Goal: Information Seeking & Learning: Find specific fact

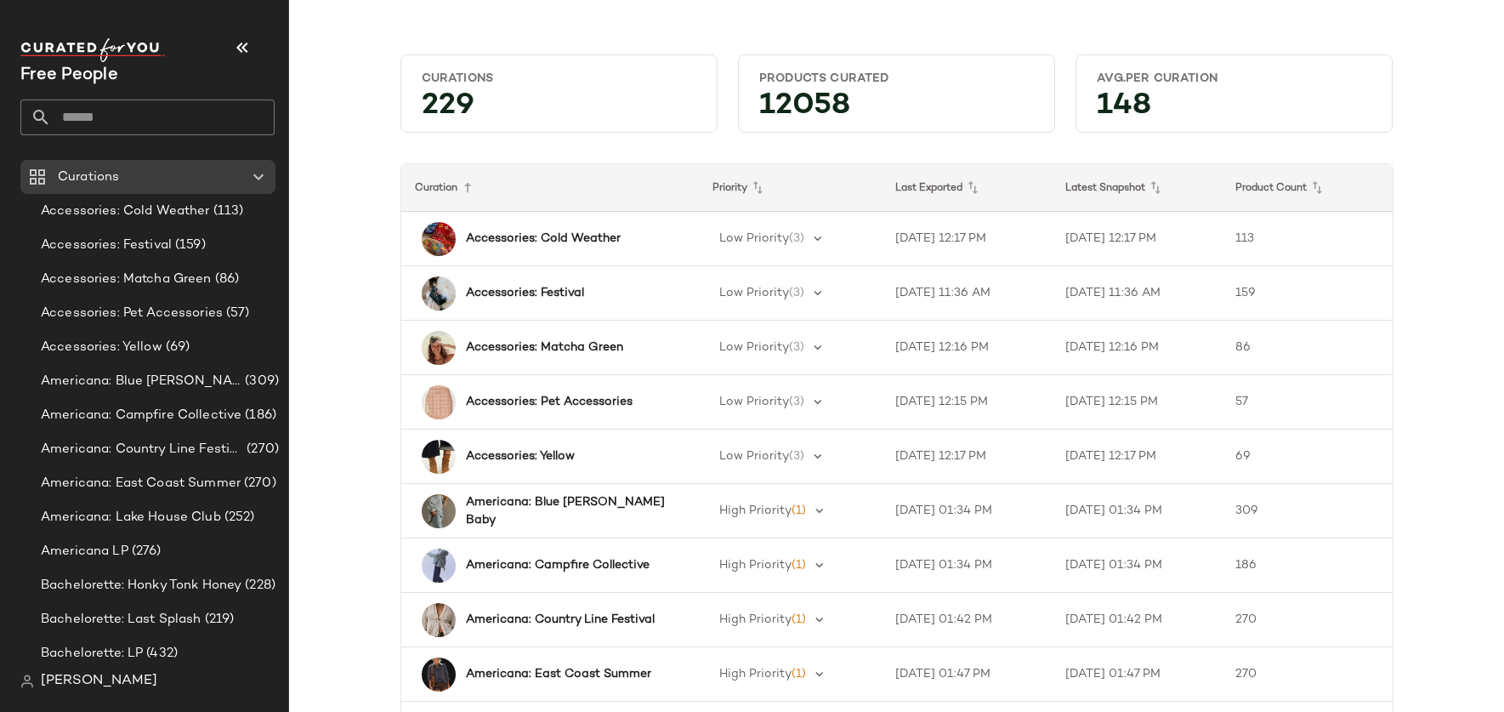
click at [162, 116] on input "text" at bounding box center [163, 117] width 224 height 36
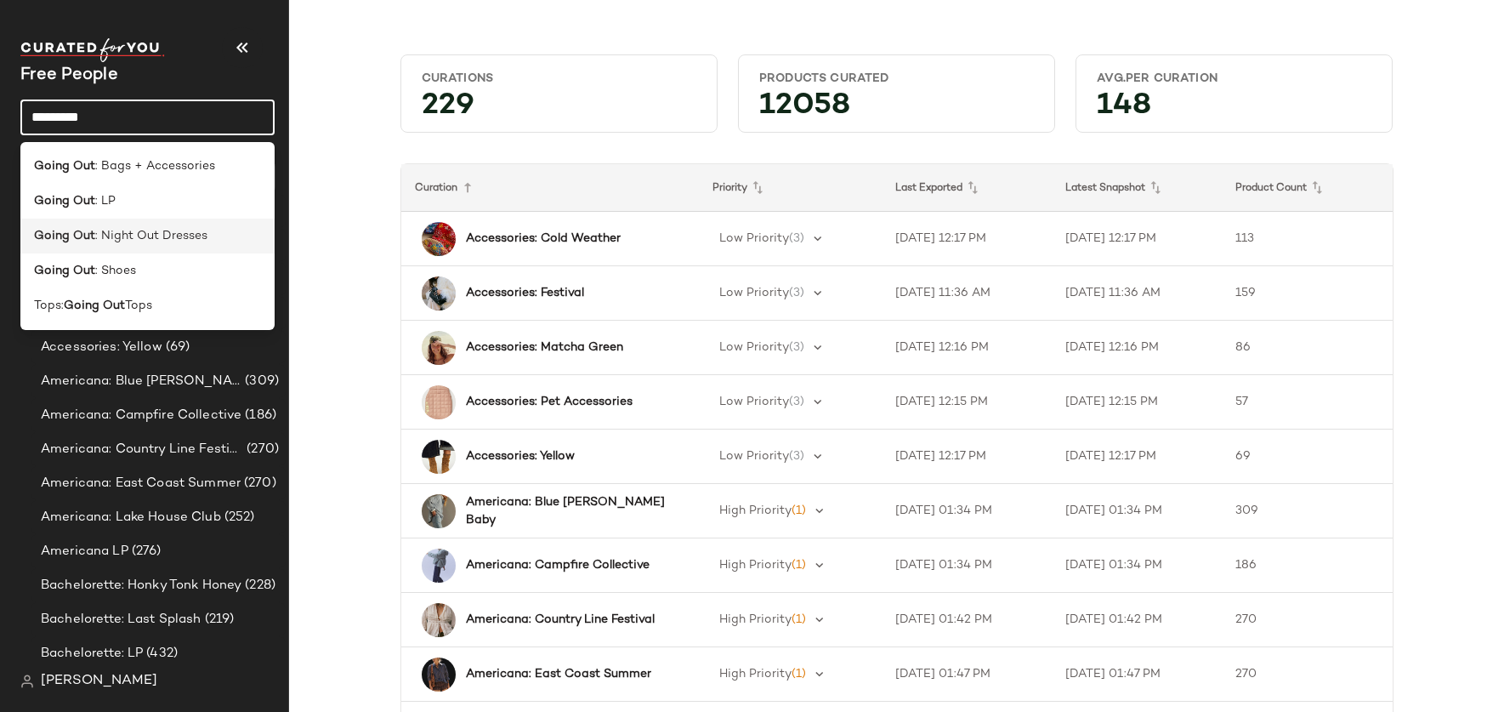
type input "*********"
click at [173, 230] on span ": Night Out Dresses" at bounding box center [151, 236] width 112 height 18
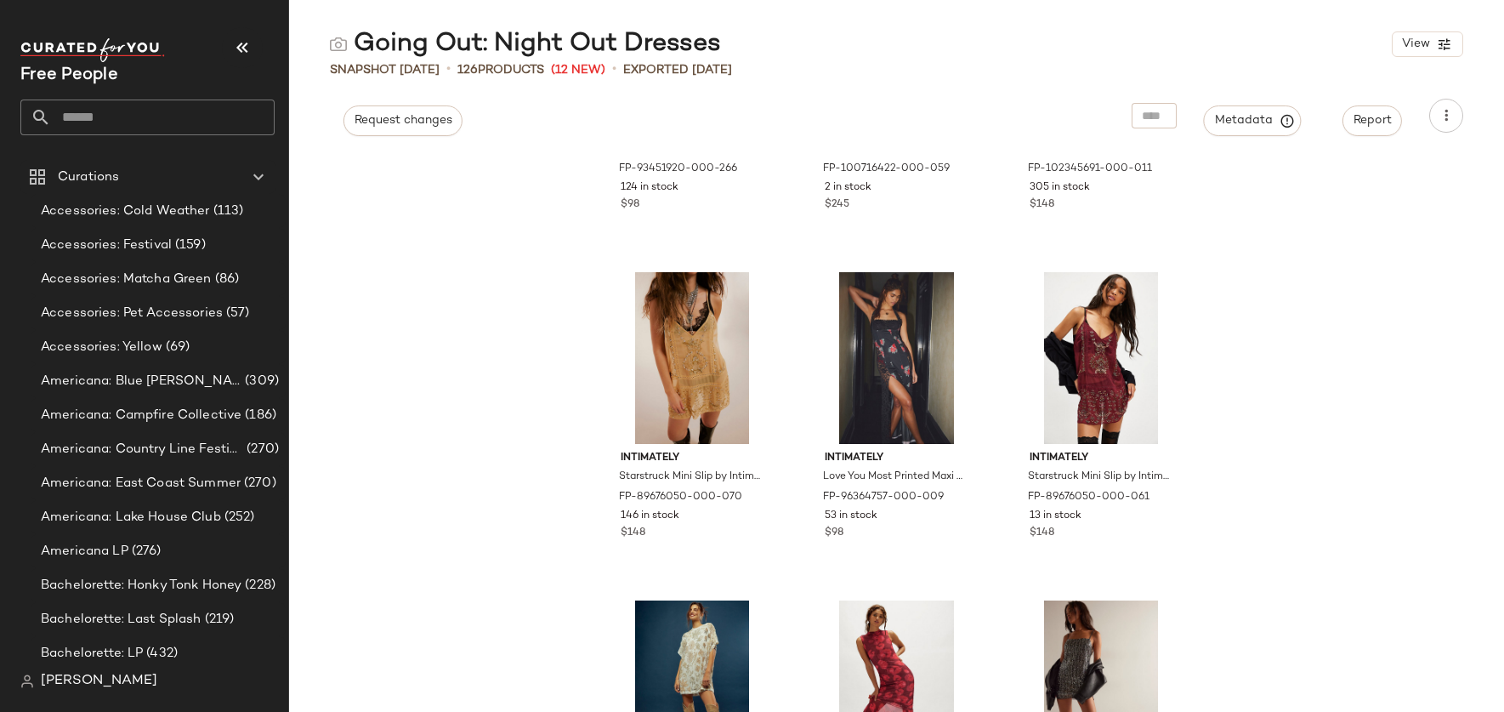
scroll to position [1160, 0]
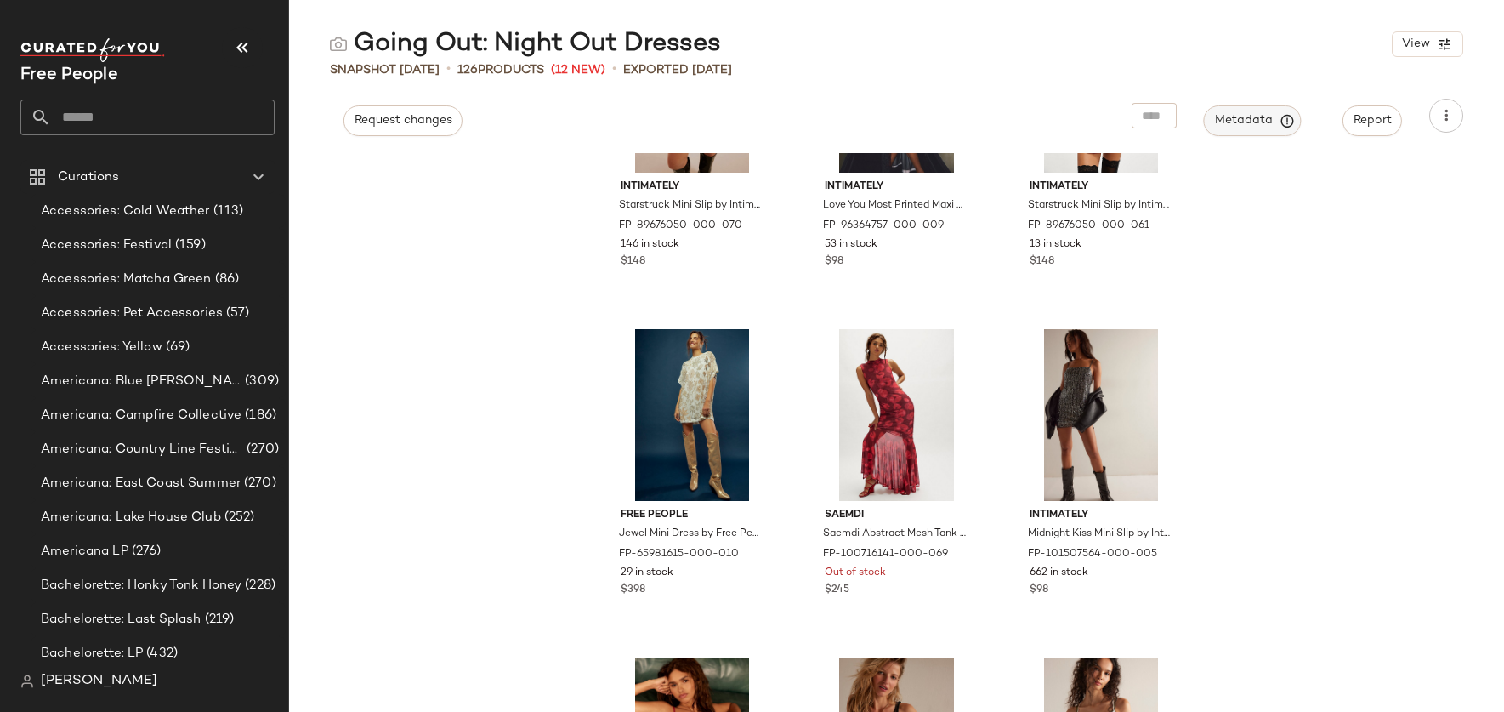
click at [1243, 119] on span "Metadata" at bounding box center [1252, 120] width 77 height 15
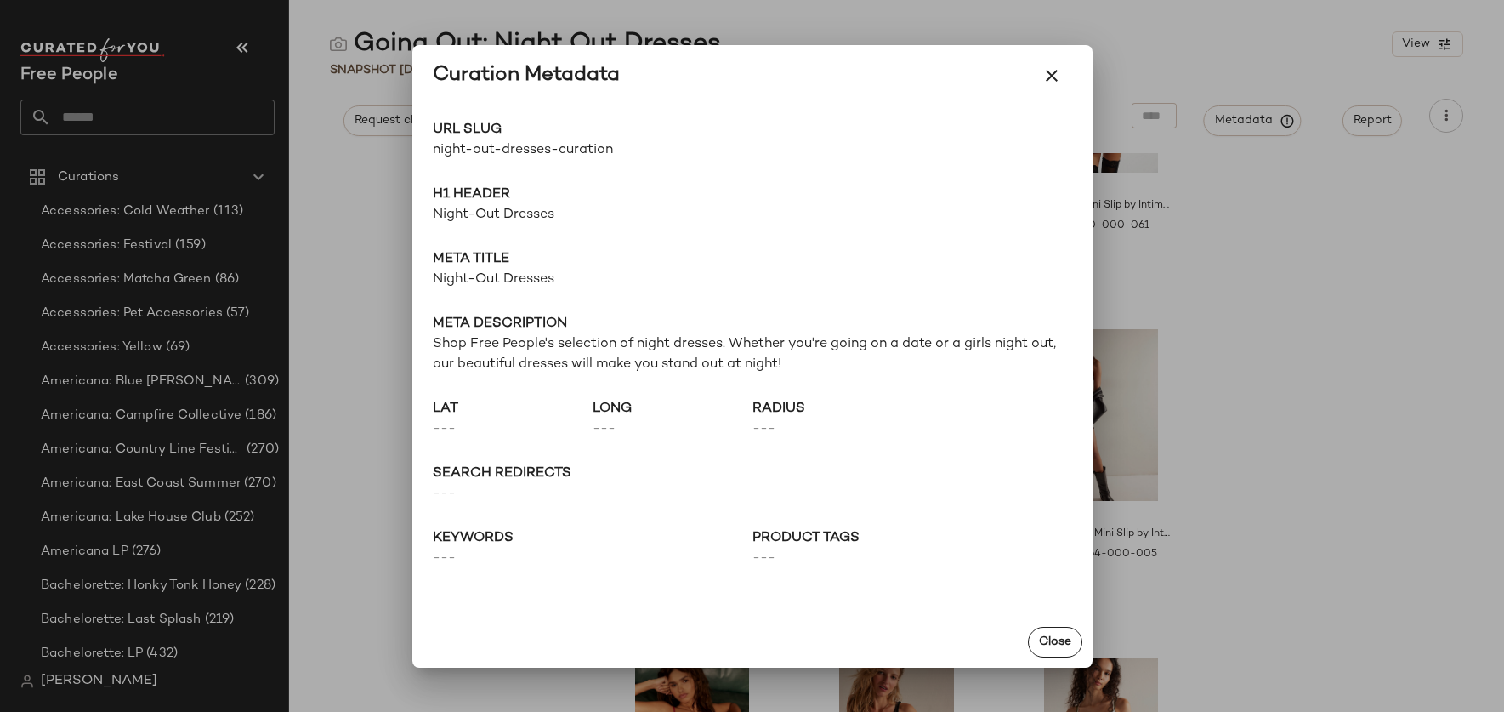
click at [528, 149] on span "night-out-dresses-curation" at bounding box center [593, 150] width 320 height 20
drag, startPoint x: 616, startPoint y: 149, endPoint x: 430, endPoint y: 147, distance: 186.2
click at [430, 147] on div "URL Slug night-out-dresses-curation Go to Shop H1 Header Night-Out Dresses Meta…" at bounding box center [752, 361] width 680 height 510
copy span "night-out-dresses-curation"
click at [1059, 76] on icon "button" at bounding box center [1052, 75] width 20 height 20
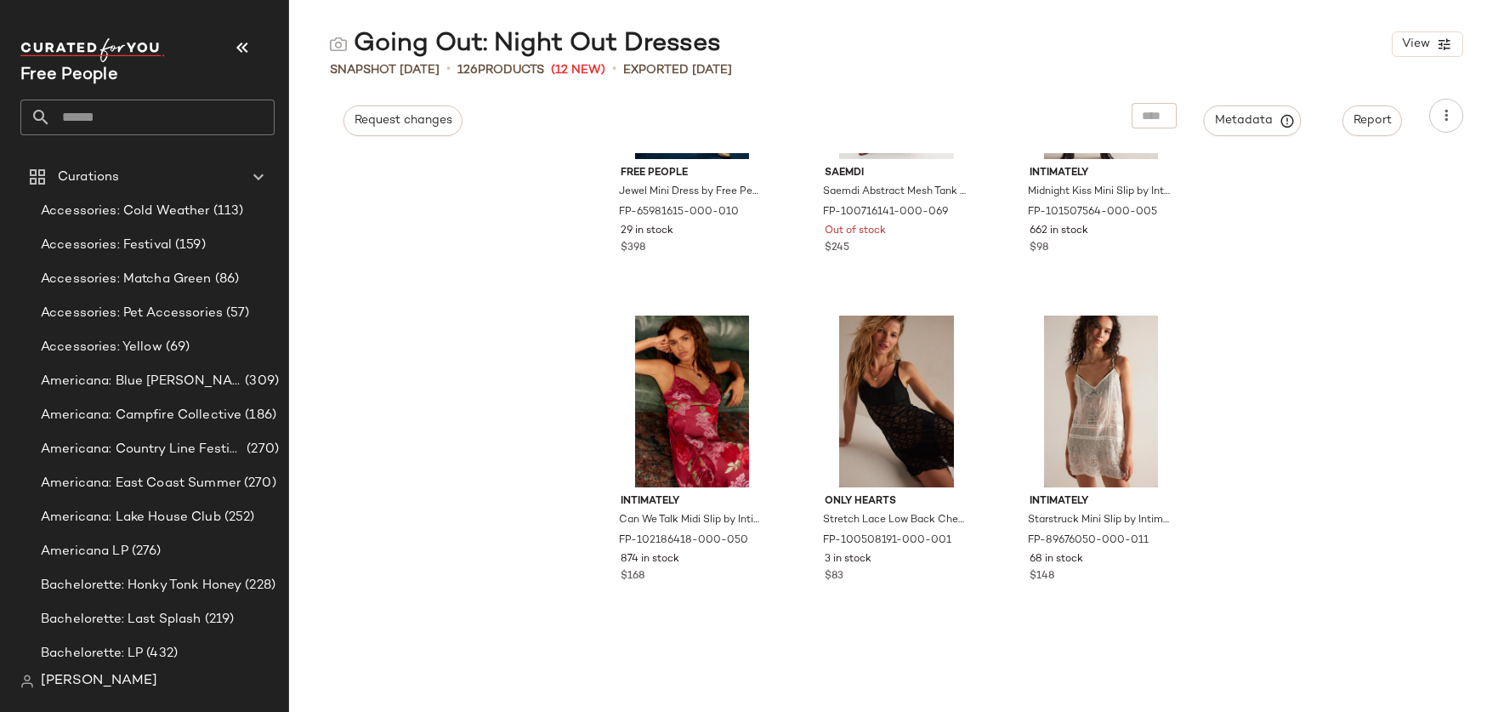
scroll to position [1708, 0]
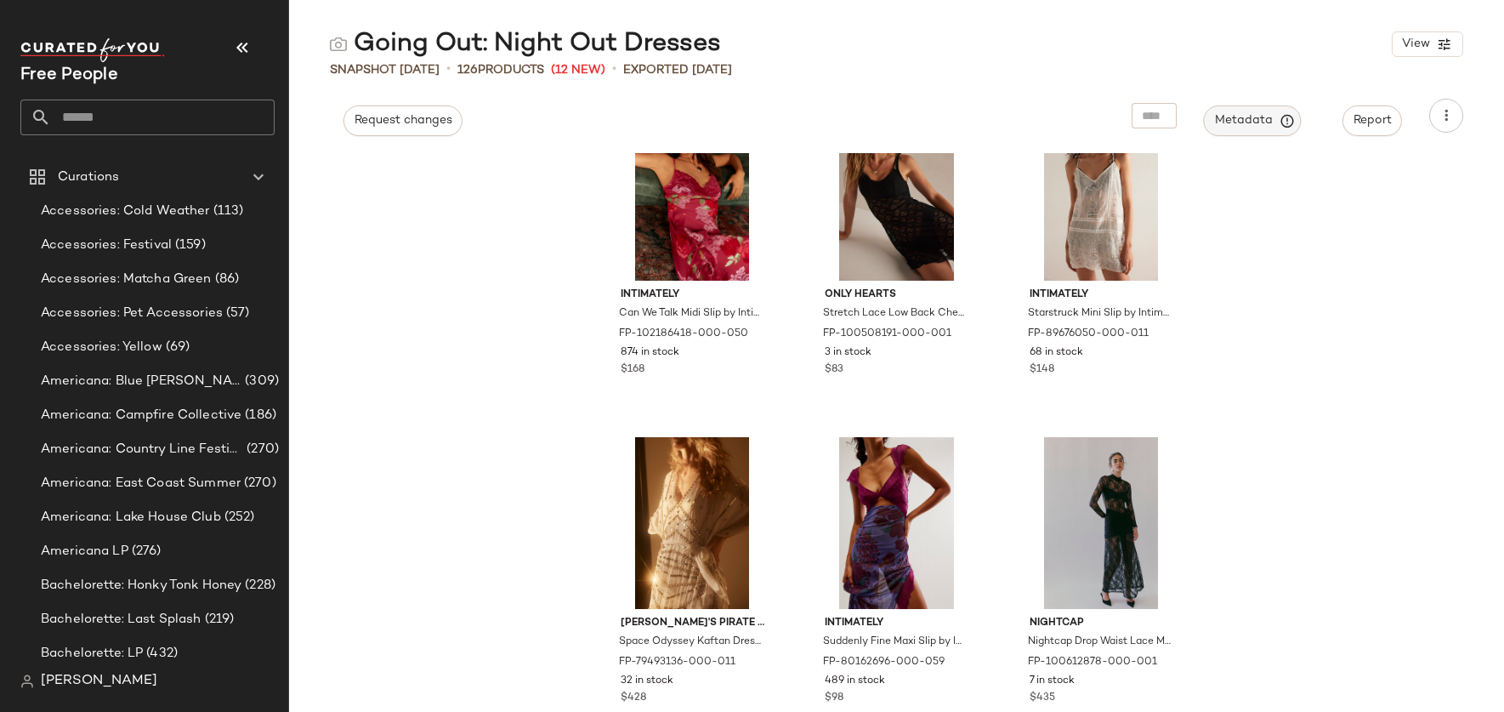
click at [1241, 116] on span "Metadata" at bounding box center [1252, 120] width 77 height 15
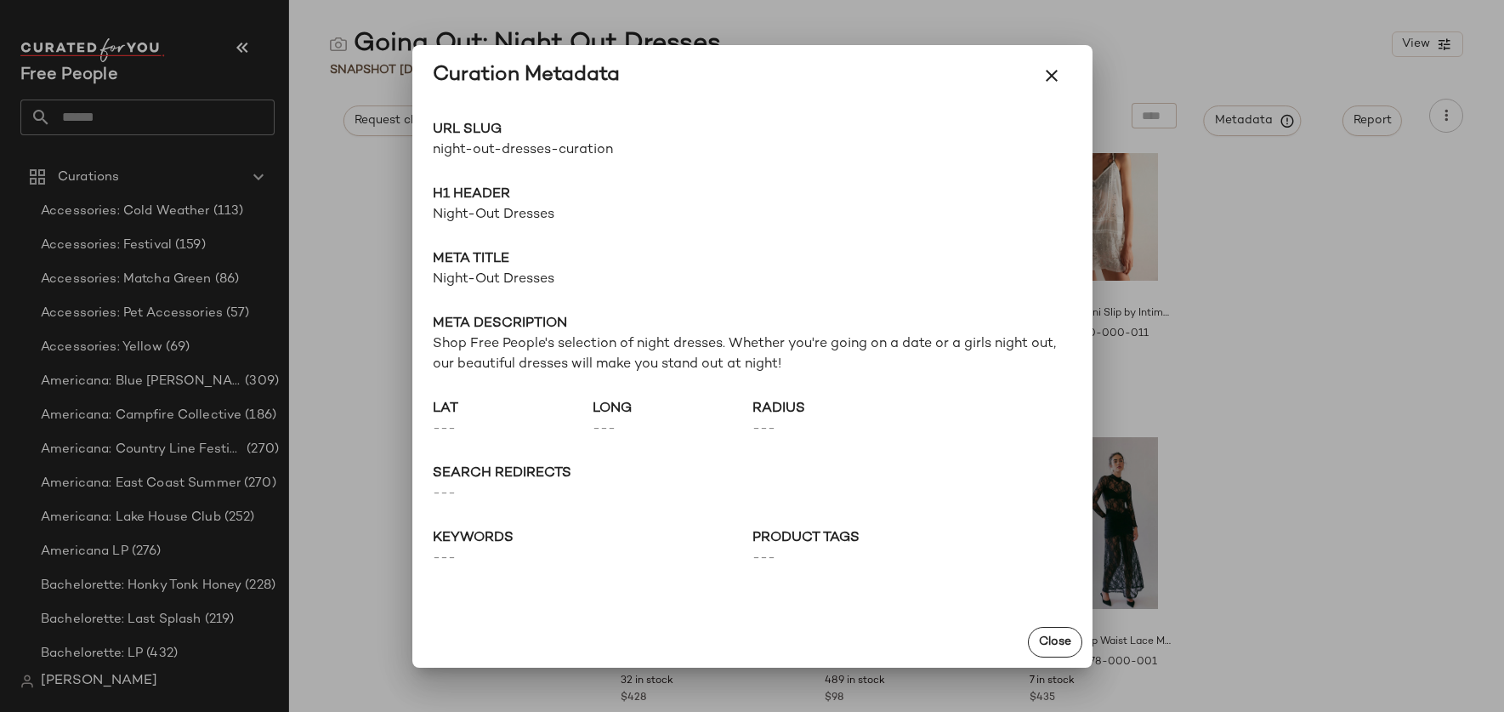
click at [582, 150] on span "night-out-dresses-curation" at bounding box center [593, 150] width 320 height 20
drag, startPoint x: 615, startPoint y: 152, endPoint x: 426, endPoint y: 153, distance: 188.8
click at [426, 153] on div "URL Slug night-out-dresses-curation Go to Shop H1 Header Night-Out Dresses Meta…" at bounding box center [752, 361] width 680 height 510
copy span "night-out-dresses-curation"
click at [1060, 77] on icon "button" at bounding box center [1052, 75] width 20 height 20
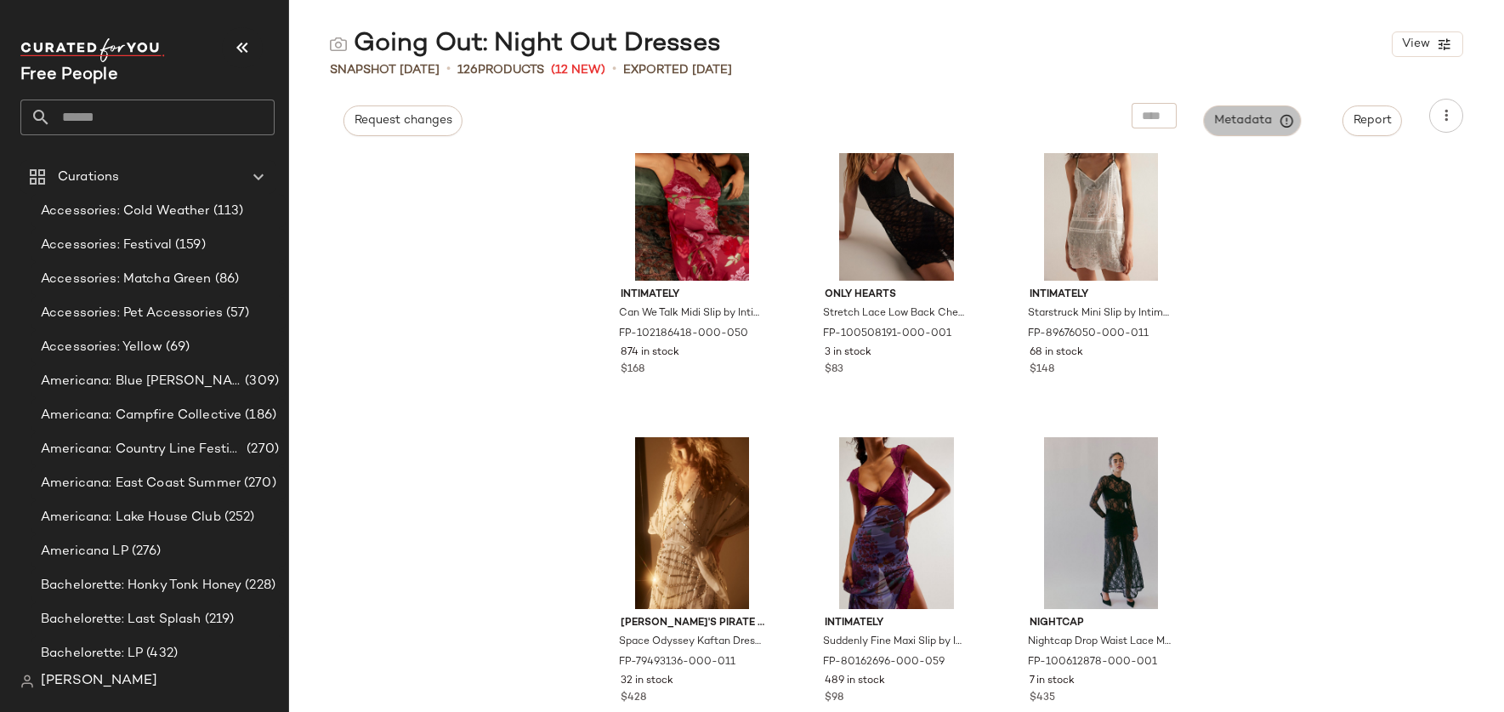
click at [1233, 125] on span "Metadata" at bounding box center [1252, 120] width 77 height 15
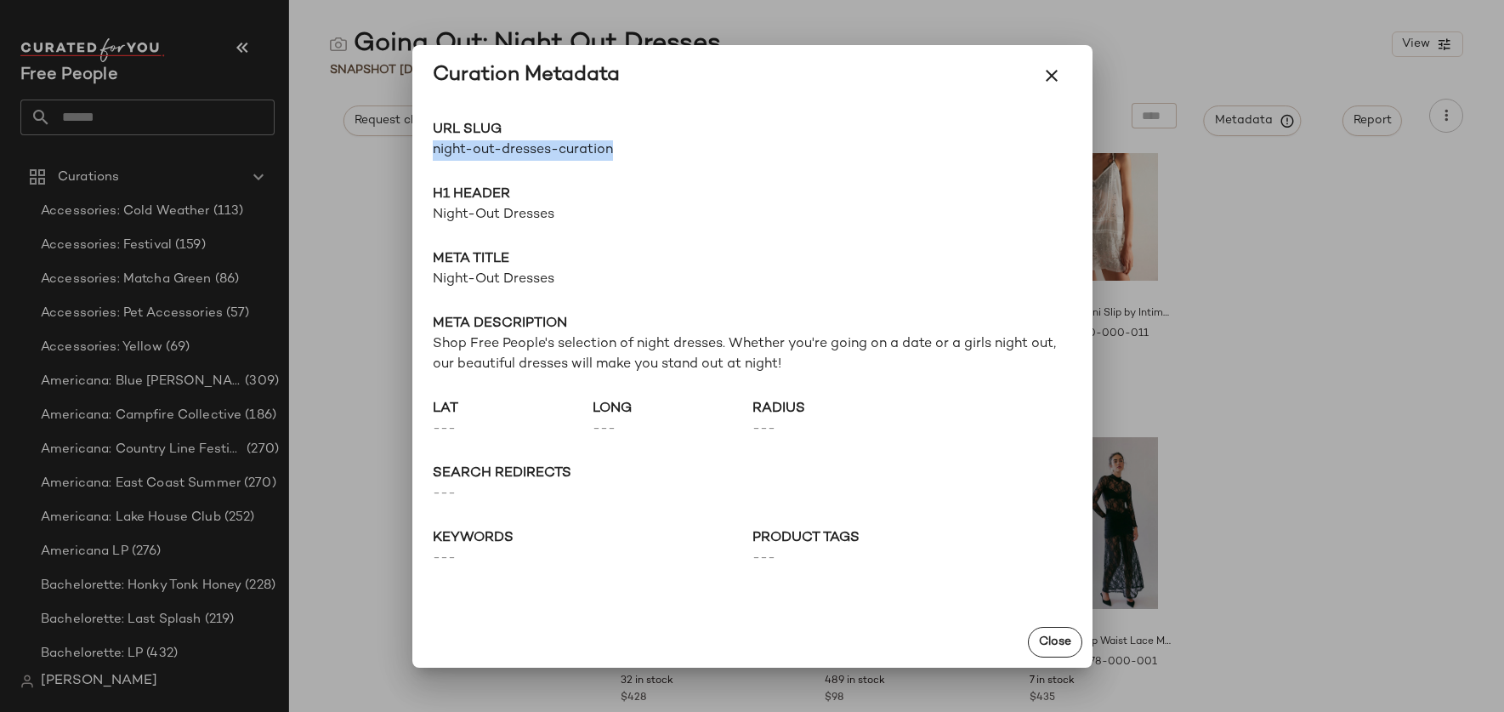
drag, startPoint x: 616, startPoint y: 150, endPoint x: 427, endPoint y: 150, distance: 189.6
click at [427, 150] on div "URL Slug night-out-dresses-curation Go to Shop H1 Header Night-Out Dresses Meta…" at bounding box center [752, 361] width 680 height 510
copy span "night-out-dresses-curation"
click at [1059, 75] on icon "button" at bounding box center [1052, 75] width 20 height 20
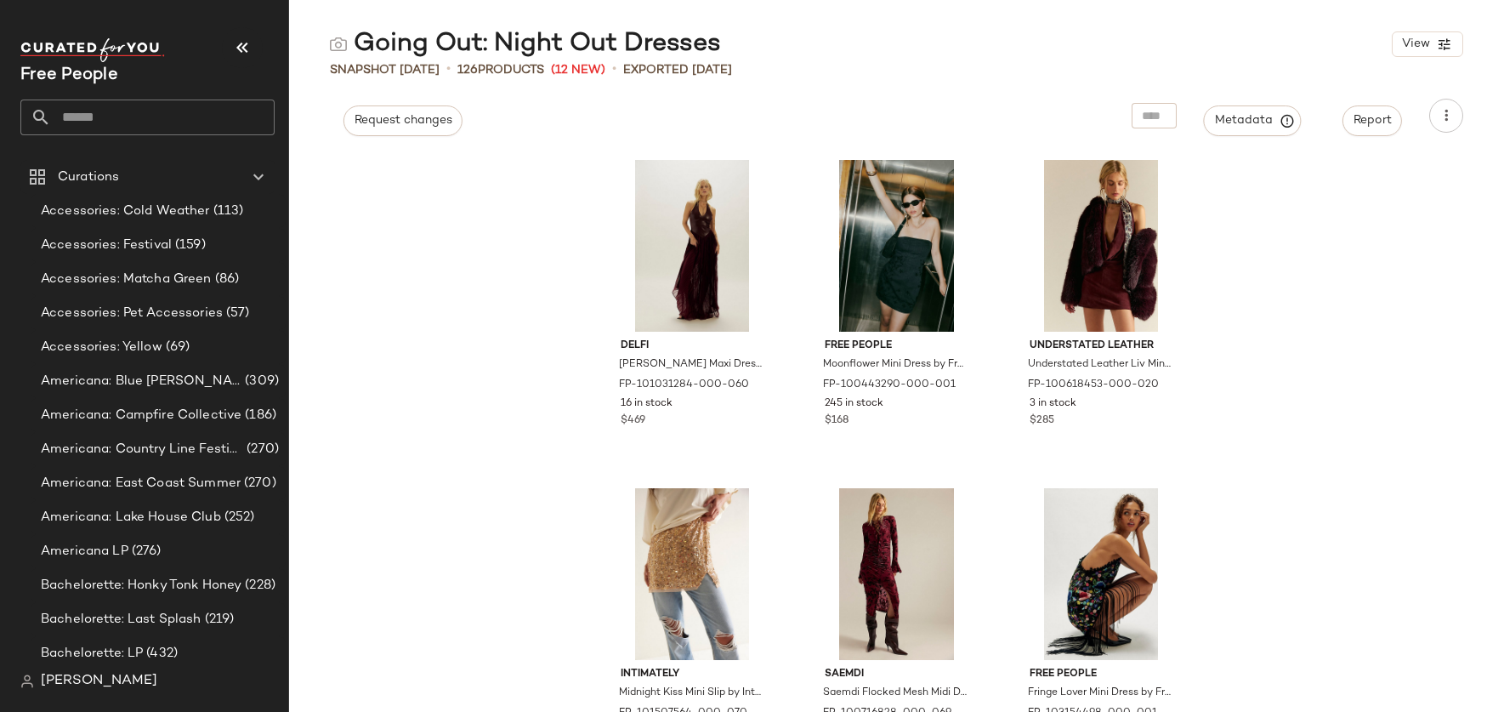
scroll to position [11, 0]
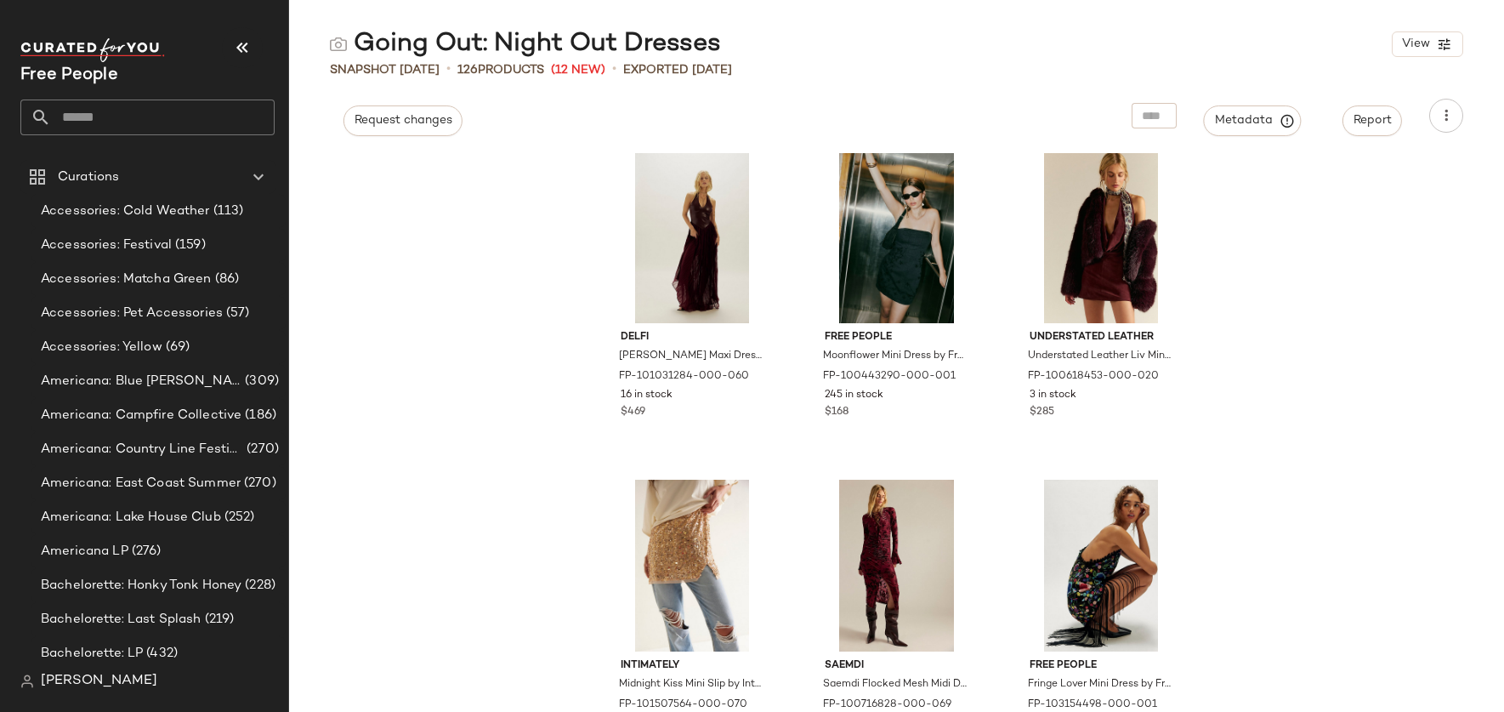
click at [122, 112] on input "text" at bounding box center [163, 117] width 224 height 36
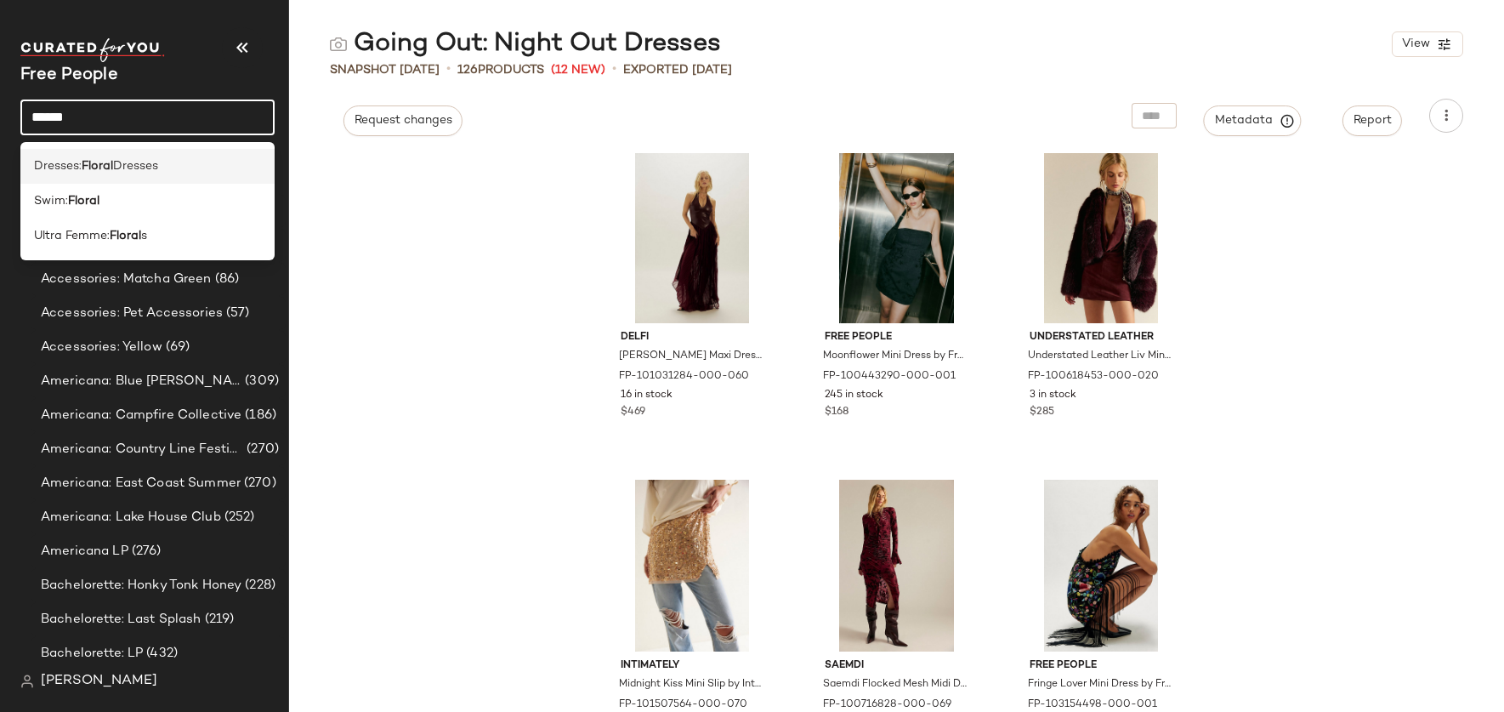
type input "******"
click at [102, 165] on b "Floral" at bounding box center [97, 166] width 31 height 18
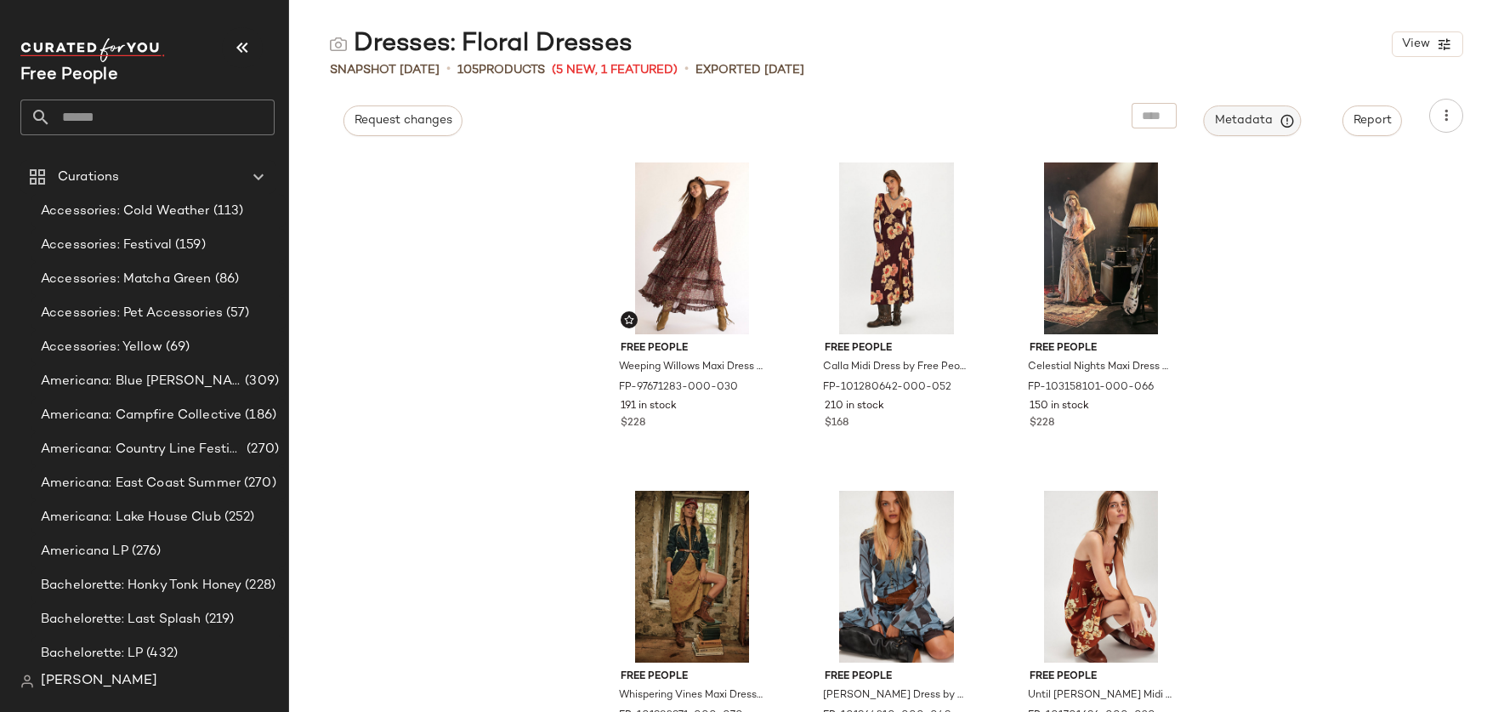
click at [1229, 121] on span "Metadata" at bounding box center [1252, 120] width 77 height 15
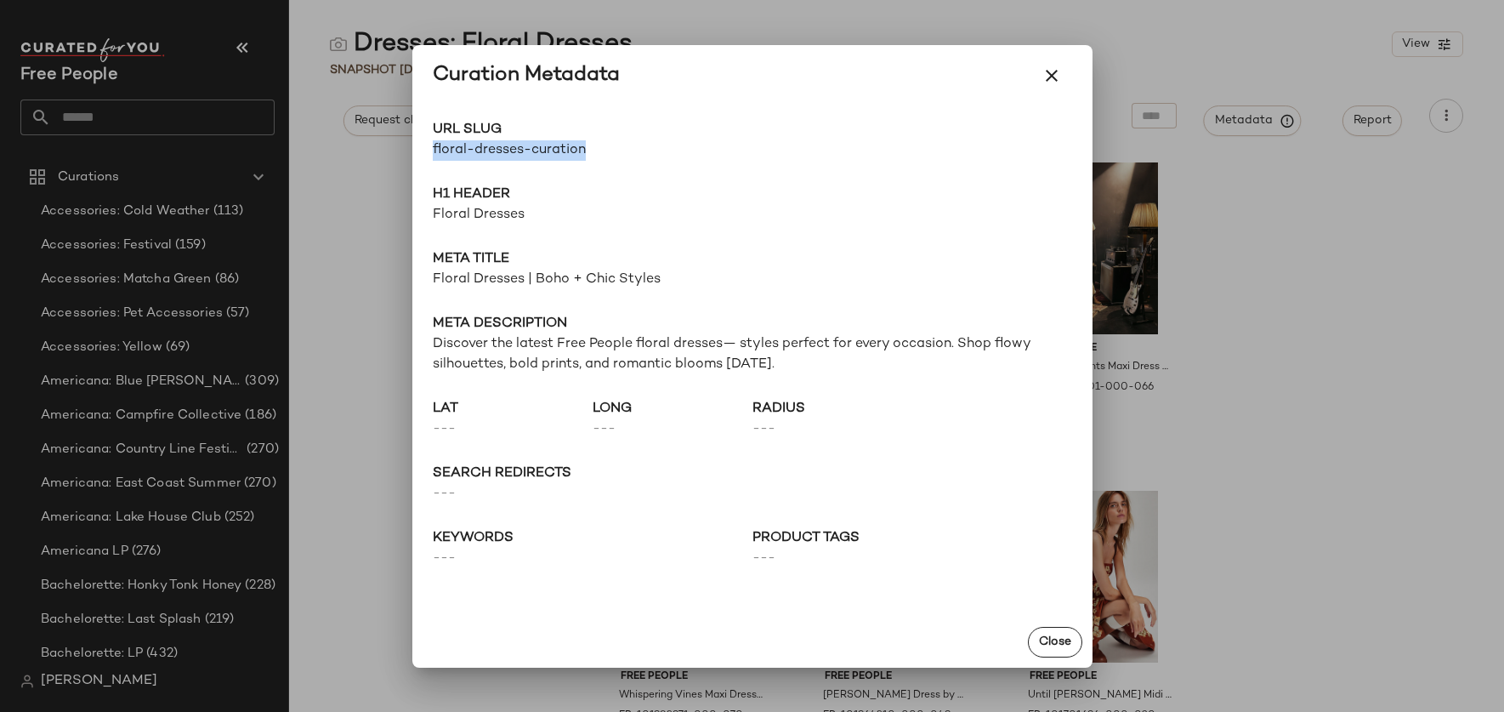
drag, startPoint x: 588, startPoint y: 153, endPoint x: 423, endPoint y: 154, distance: 164.9
click at [423, 154] on div "URL Slug floral-dresses-curation Go to Shop H1 Header Floral Dresses Meta title…" at bounding box center [752, 361] width 680 height 510
copy span "floral-dresses-curation"
click at [1055, 75] on icon "button" at bounding box center [1052, 75] width 20 height 20
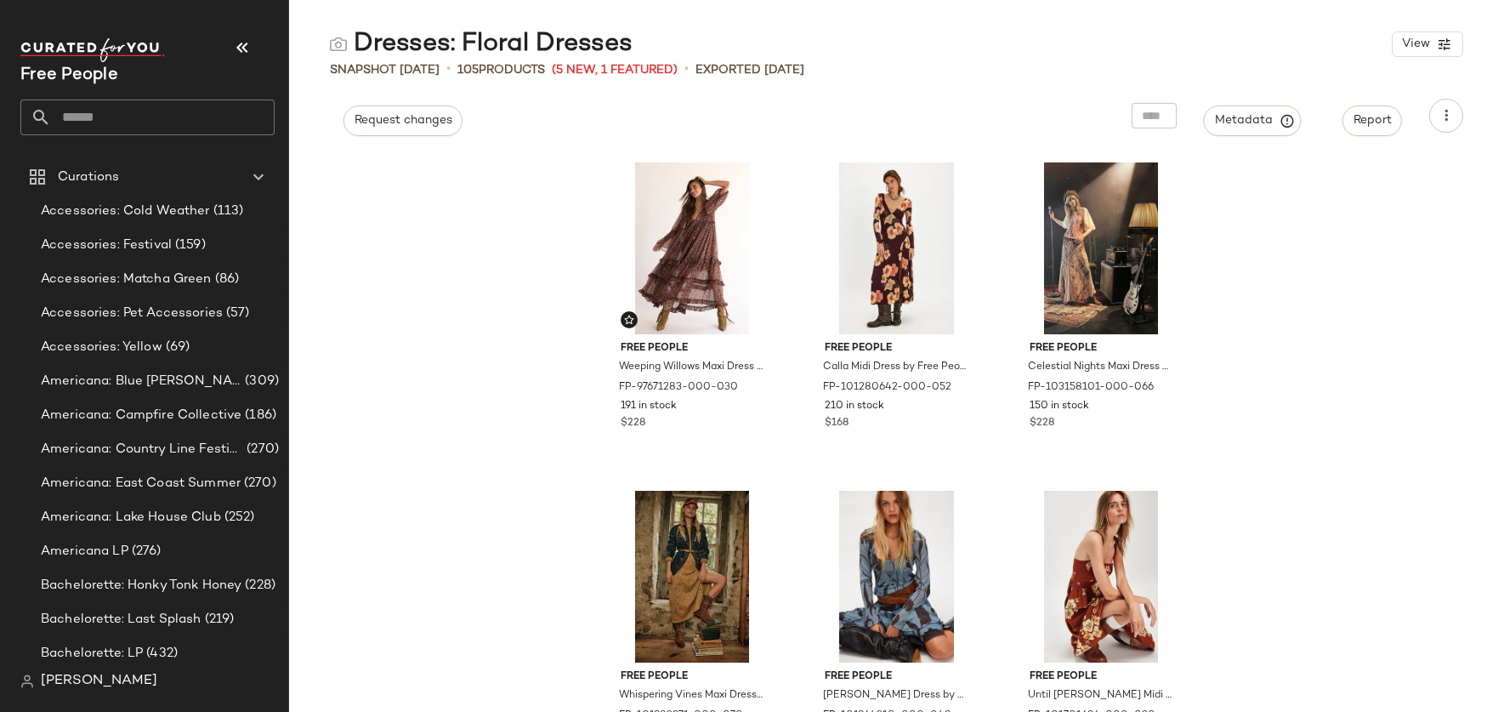
click at [163, 122] on input "text" at bounding box center [163, 117] width 224 height 36
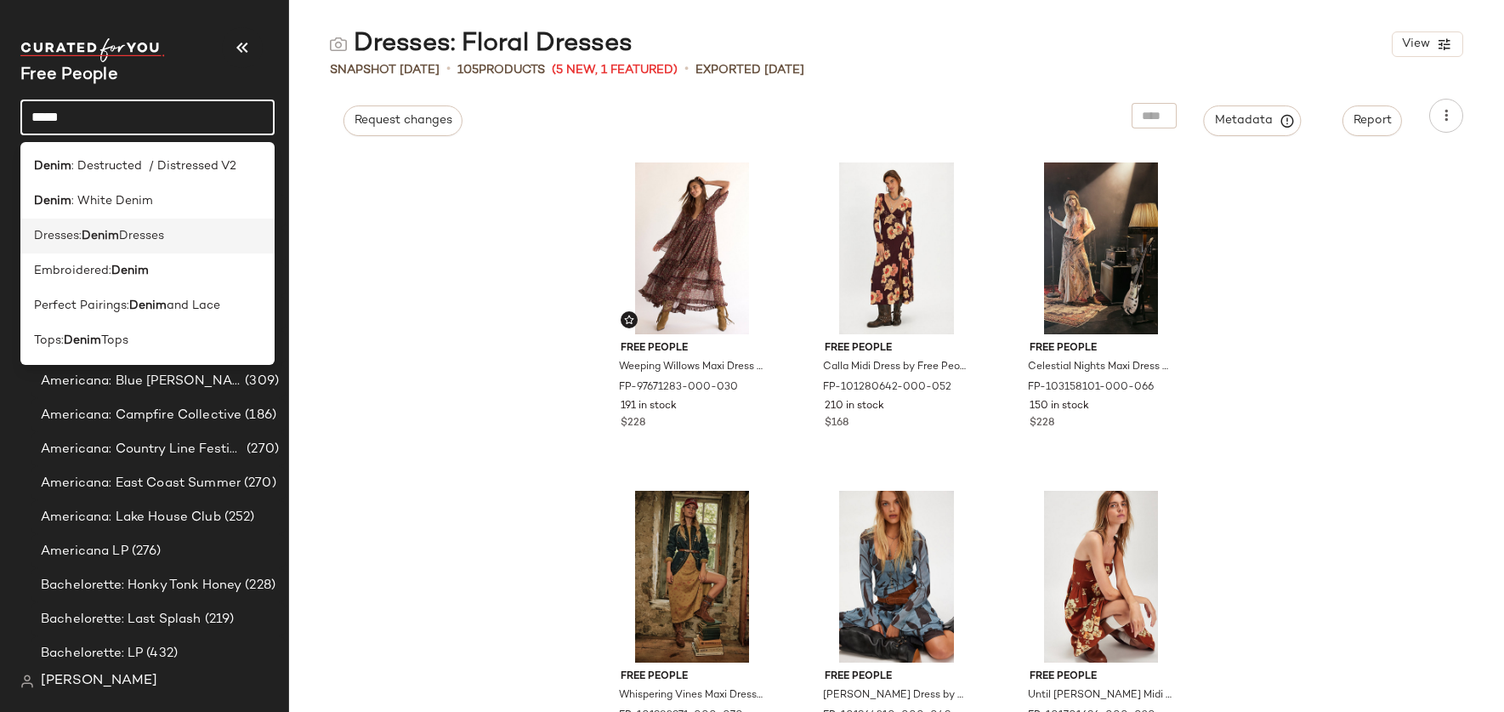
type input "*****"
click at [147, 236] on span "Dresses" at bounding box center [141, 236] width 45 height 18
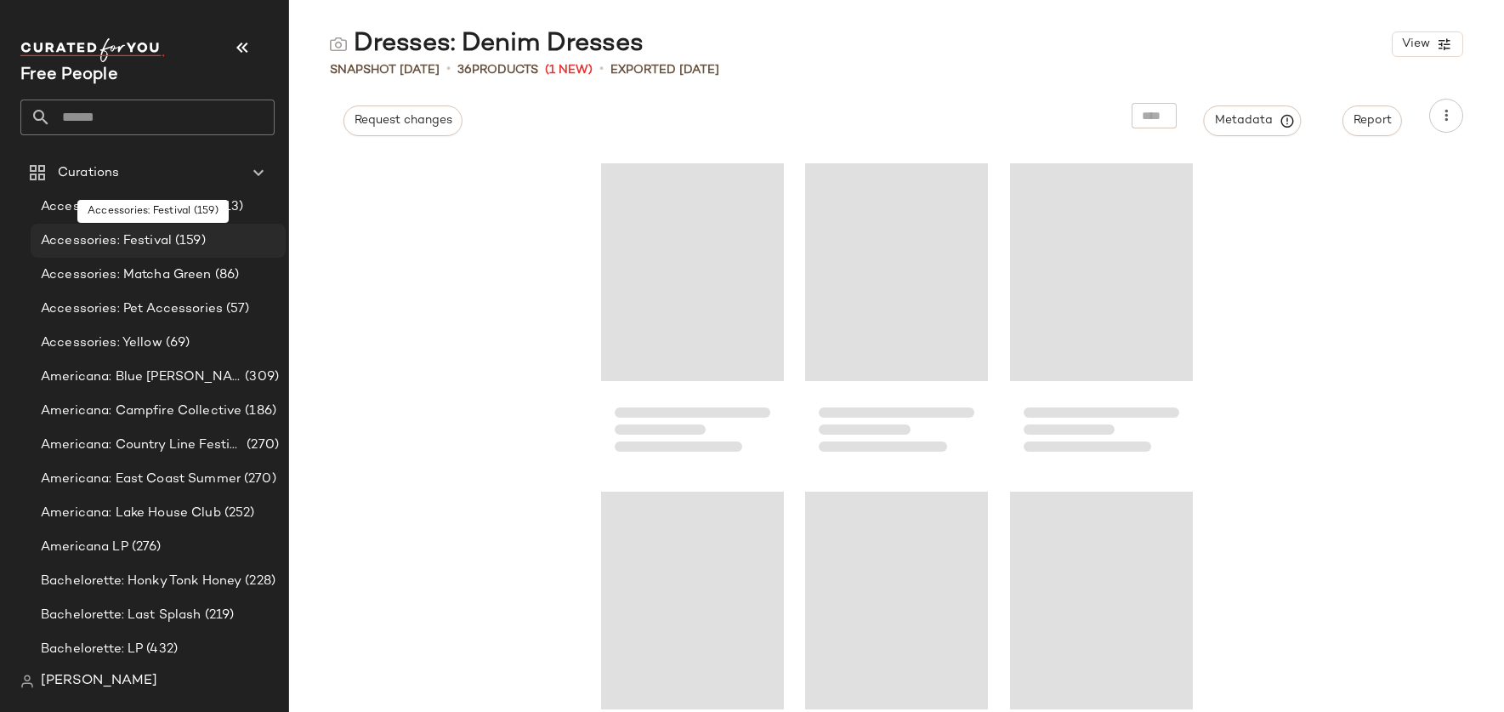
scroll to position [5, 0]
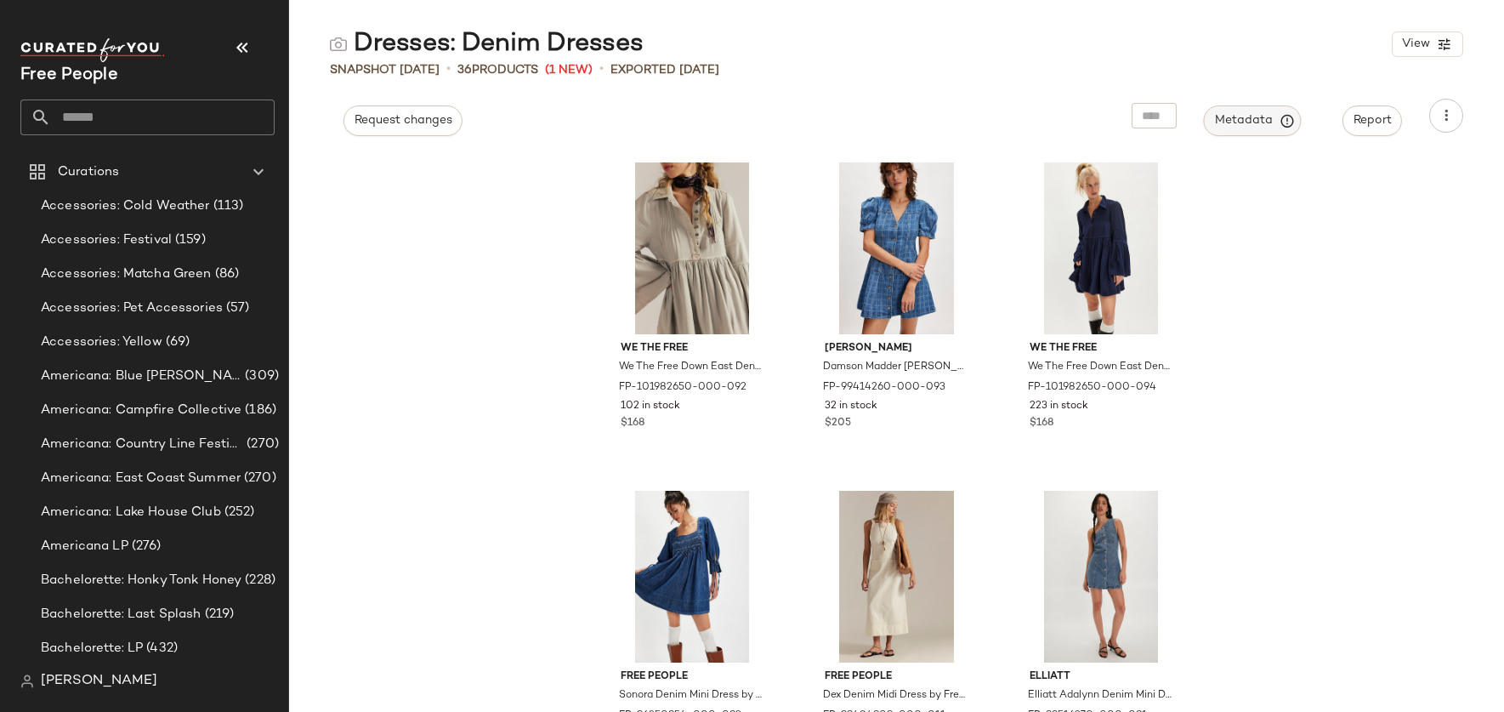
click at [1250, 126] on span "Metadata" at bounding box center [1252, 120] width 77 height 15
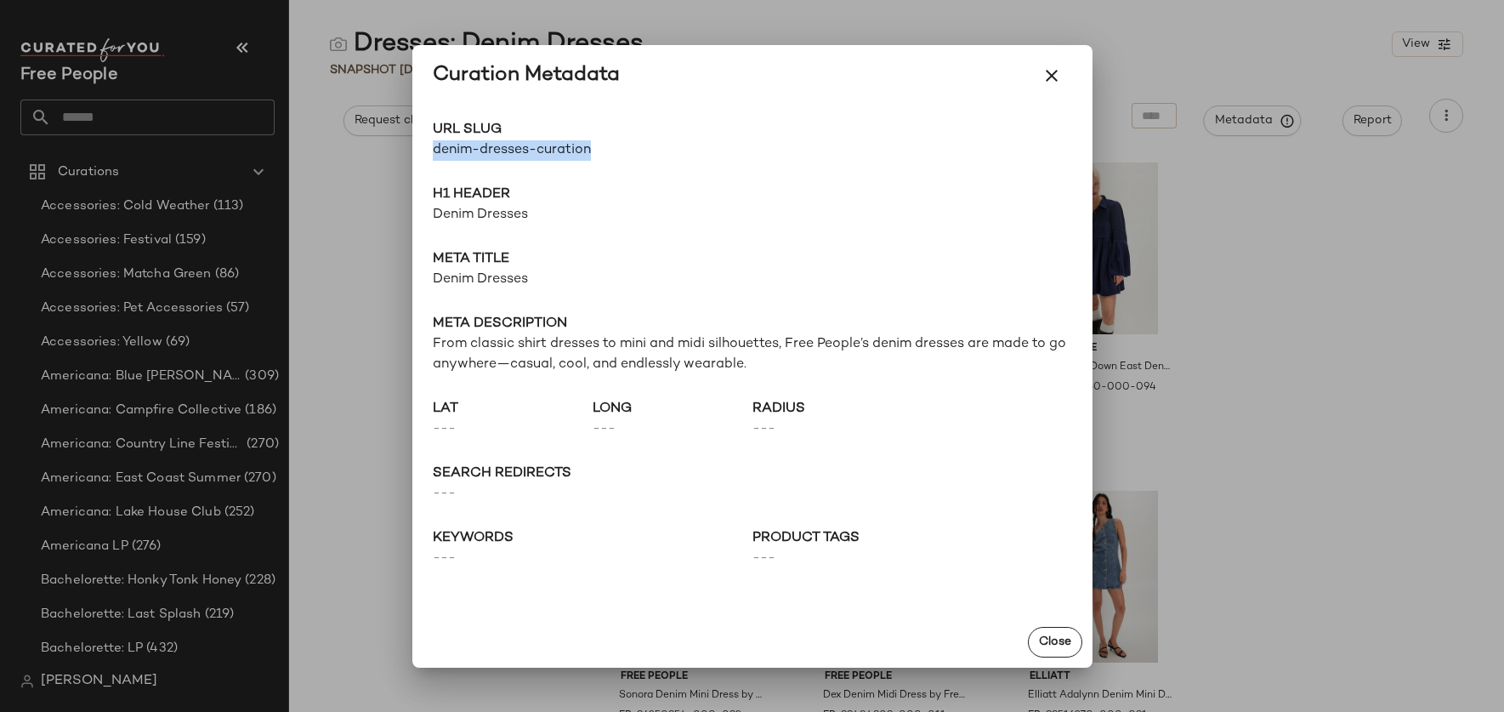
drag, startPoint x: 609, startPoint y: 149, endPoint x: 428, endPoint y: 146, distance: 181.1
click at [428, 146] on div "URL Slug denim-dresses-curation Go to Shop H1 Header Denim Dresses Meta title D…" at bounding box center [752, 361] width 680 height 510
copy span "denim-dresses-curation"
click at [1056, 71] on icon "button" at bounding box center [1052, 75] width 20 height 20
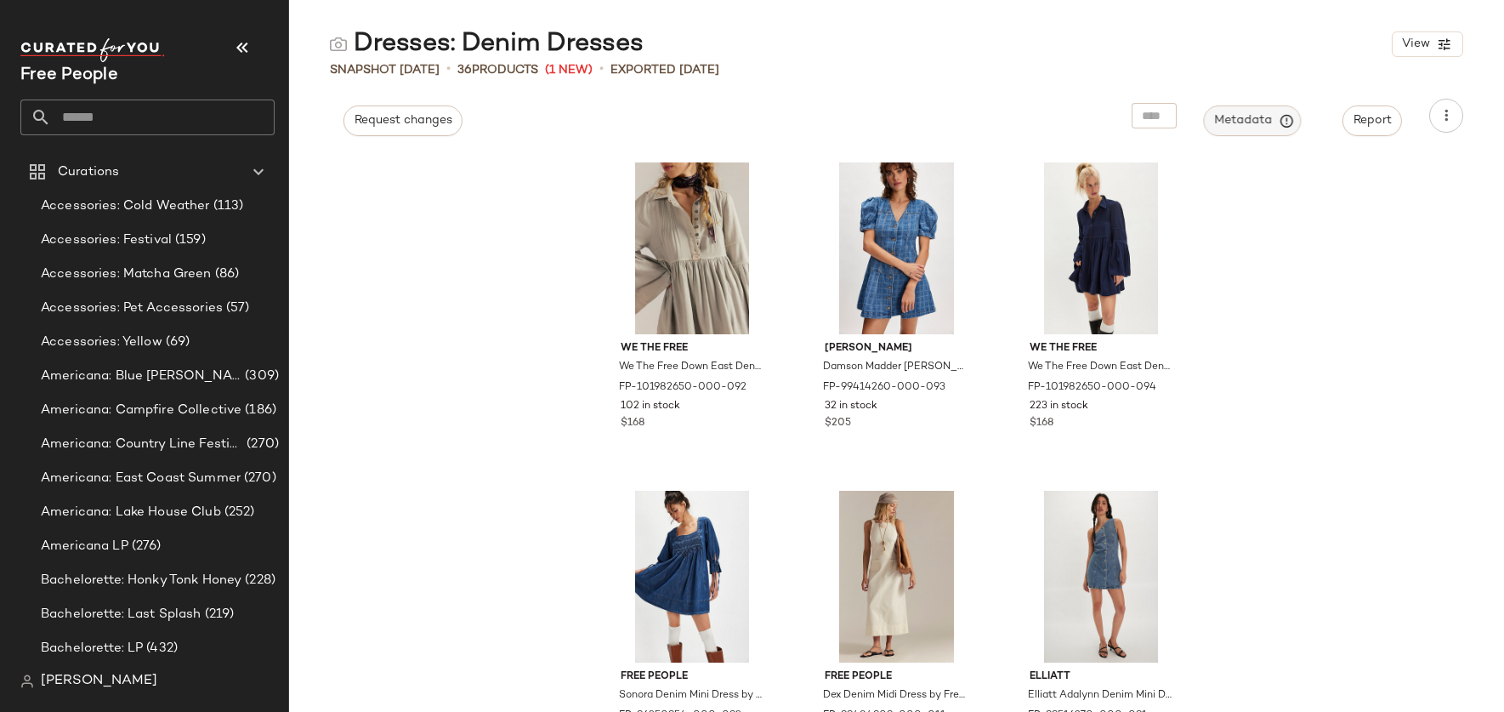
click at [1235, 128] on button "Metadata" at bounding box center [1253, 120] width 98 height 31
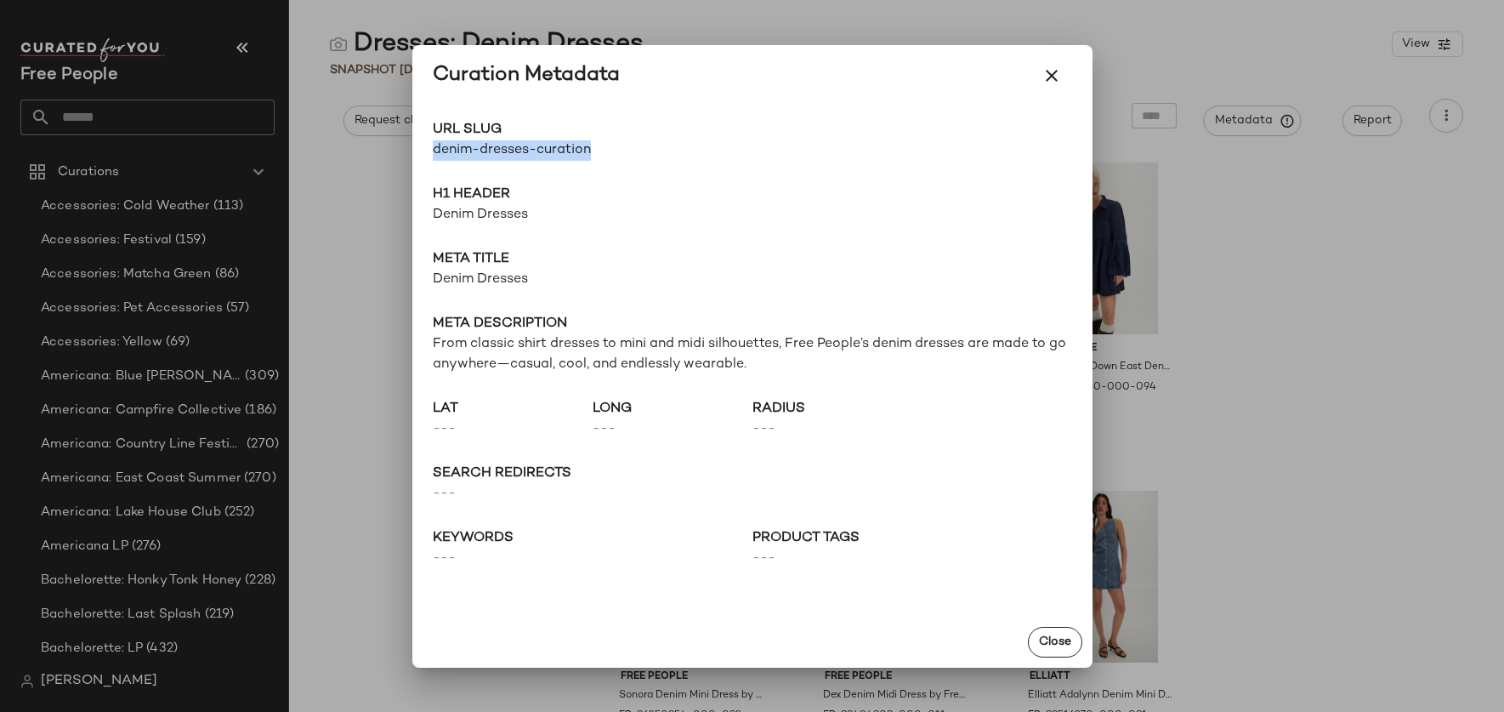
drag, startPoint x: 609, startPoint y: 147, endPoint x: 417, endPoint y: 148, distance: 191.3
click at [417, 148] on div "URL Slug denim-dresses-curation Go to Shop H1 Header Denim Dresses Meta title D…" at bounding box center [752, 361] width 680 height 510
copy span "denim-dresses-curation"
click at [799, 186] on span "H1 Header" at bounding box center [752, 195] width 639 height 20
click at [786, 150] on div "Go to Shop" at bounding box center [912, 140] width 320 height 41
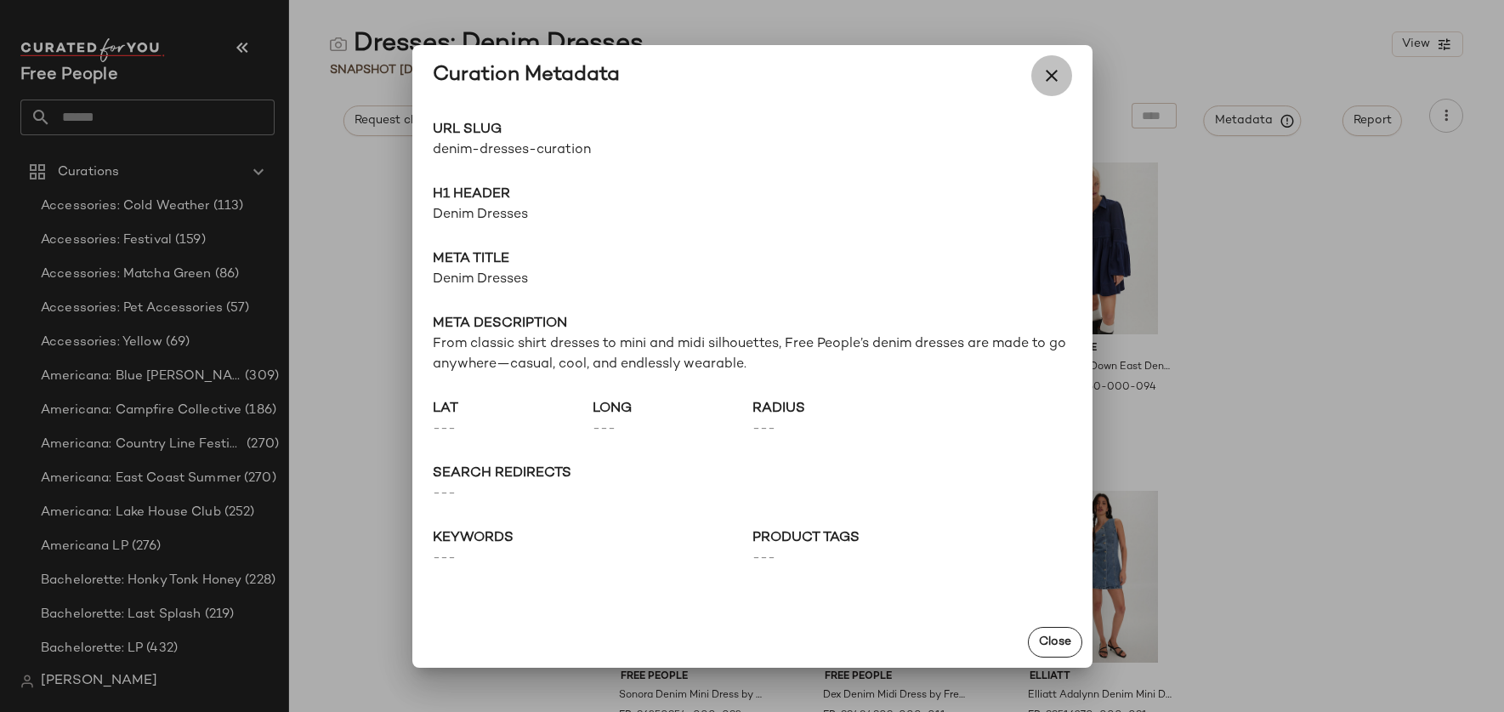
click at [1054, 79] on icon "button" at bounding box center [1052, 75] width 20 height 20
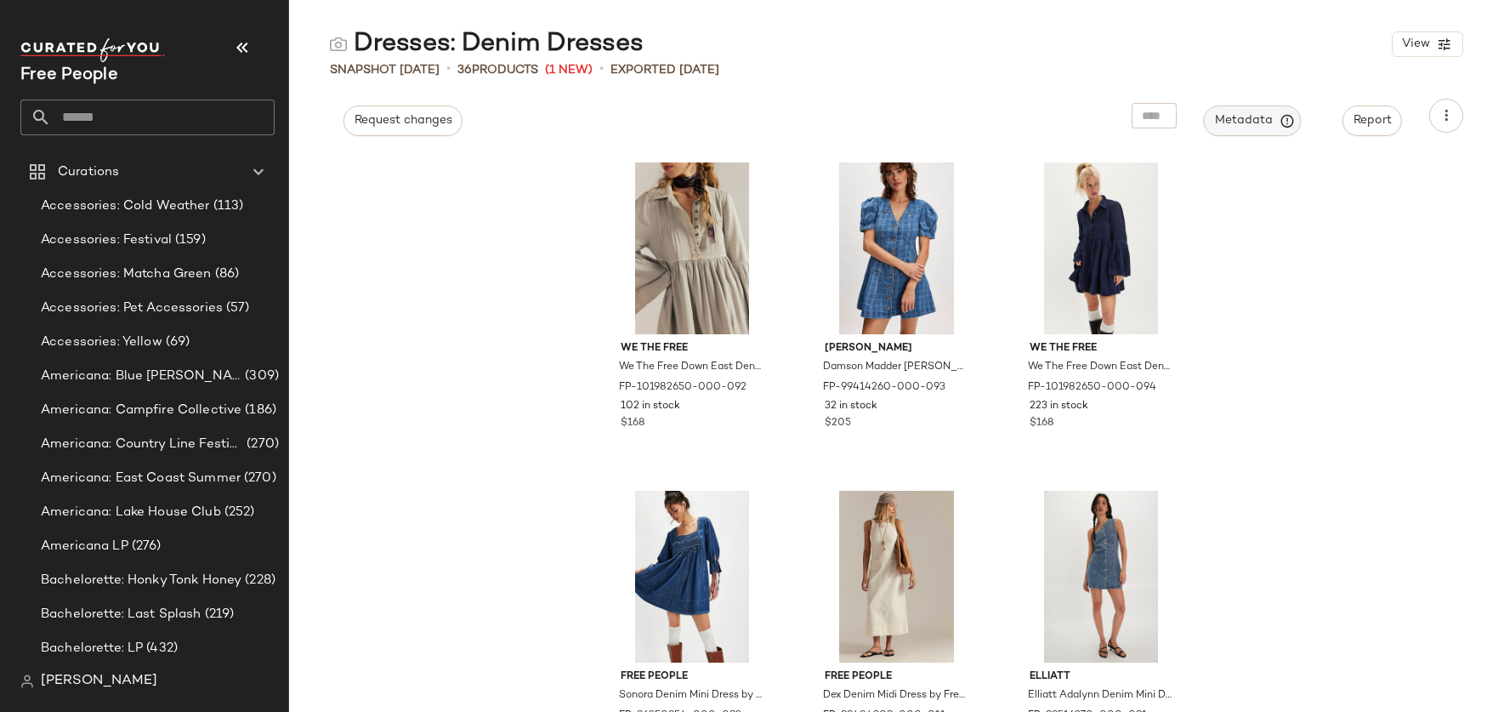
click at [1246, 119] on span "Metadata" at bounding box center [1252, 120] width 77 height 15
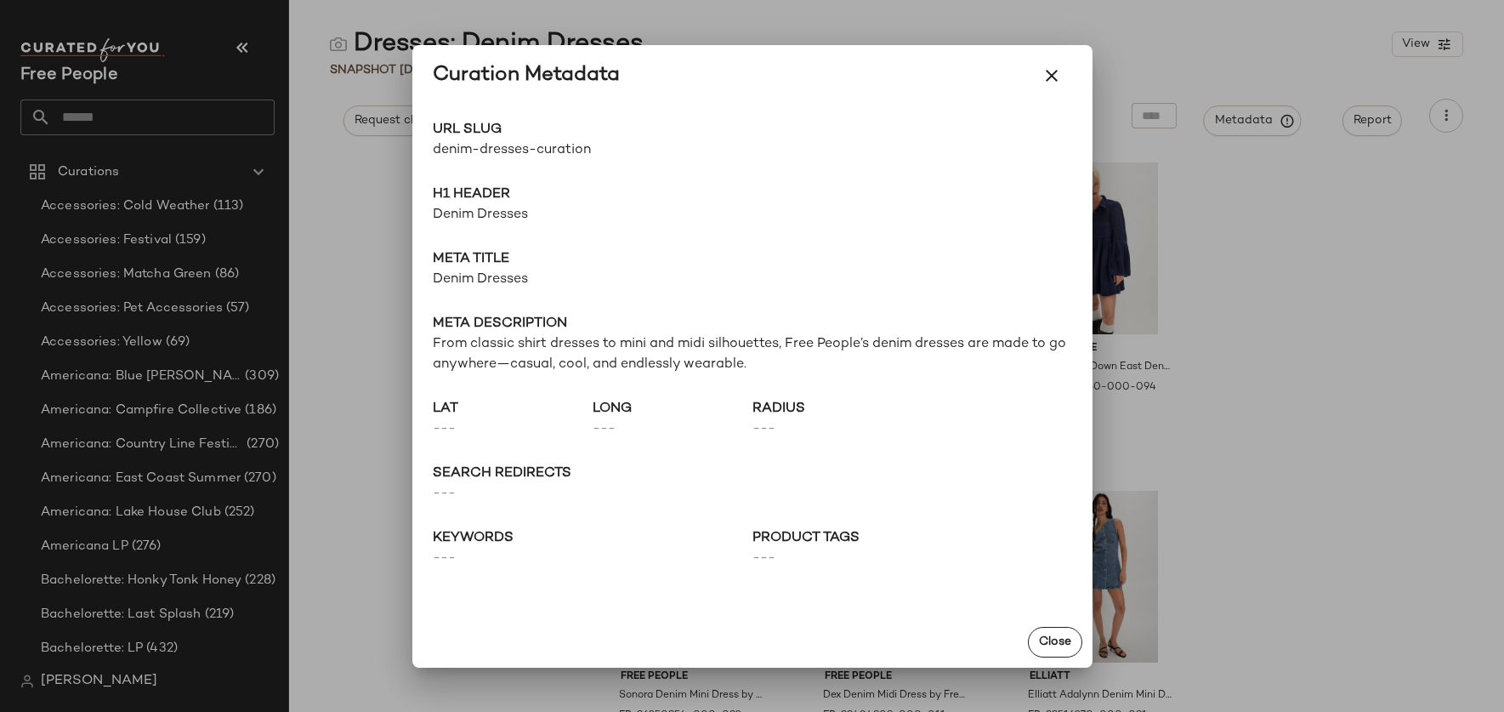
click at [1055, 72] on icon "button" at bounding box center [1052, 75] width 20 height 20
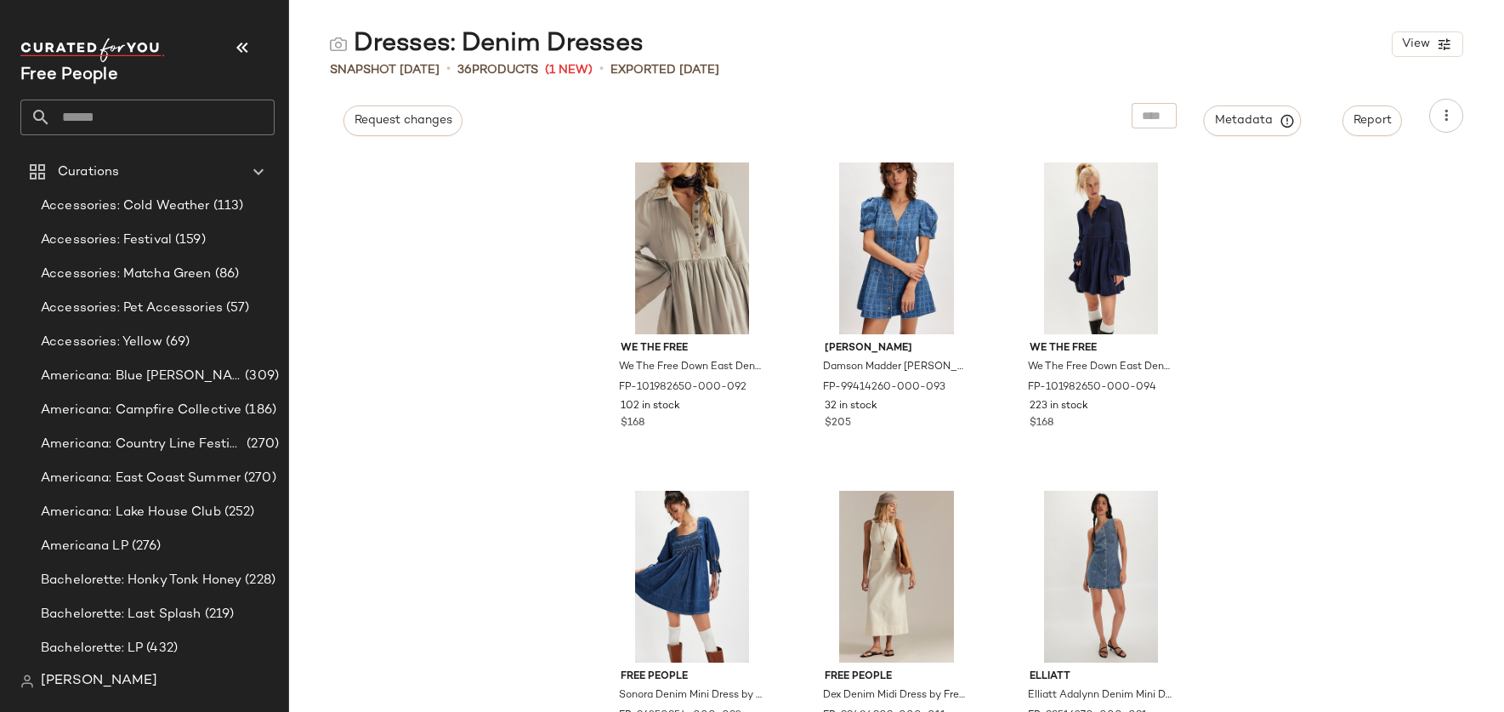
click at [109, 123] on input "text" at bounding box center [163, 117] width 224 height 36
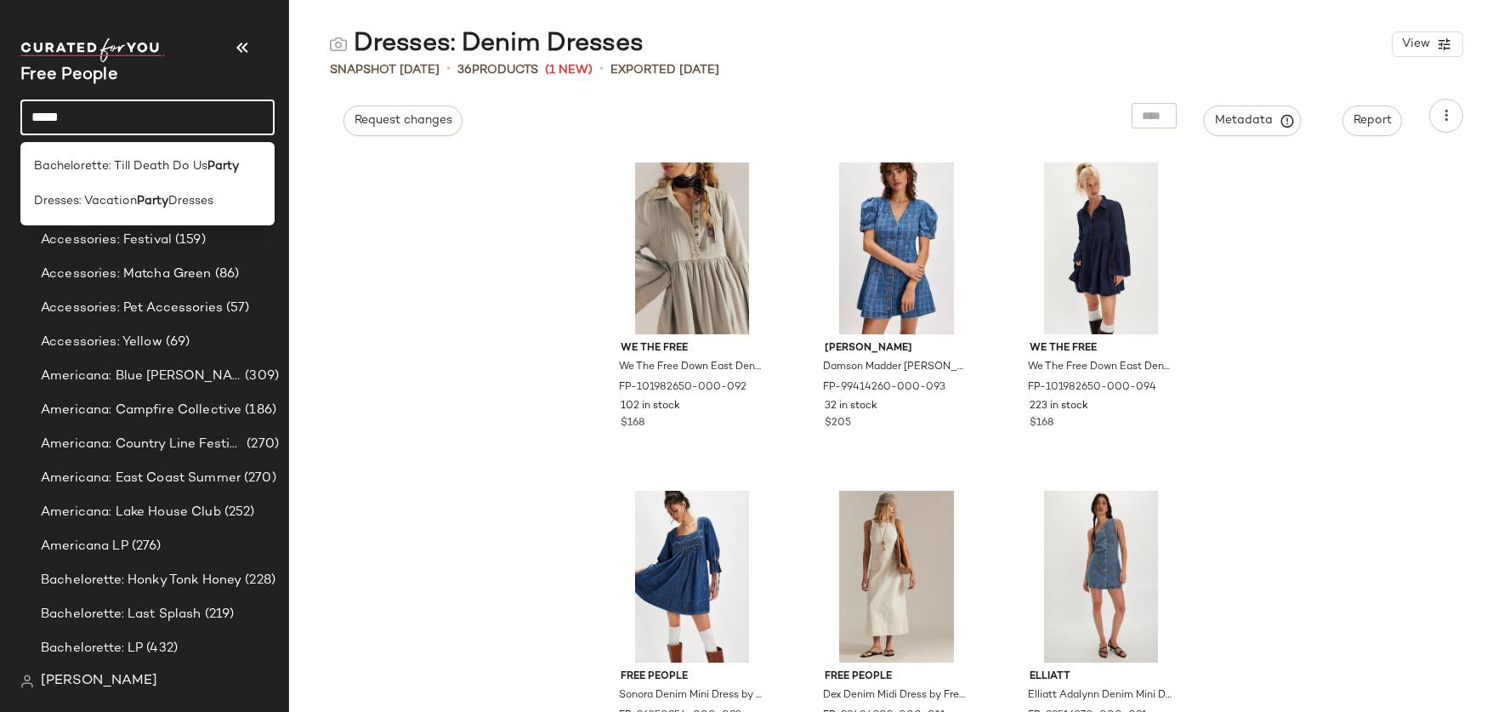
type input "*****"
